Goal: Task Accomplishment & Management: Use online tool/utility

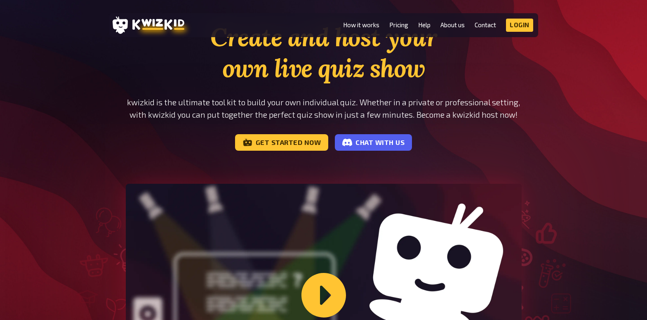
scroll to position [45, 0]
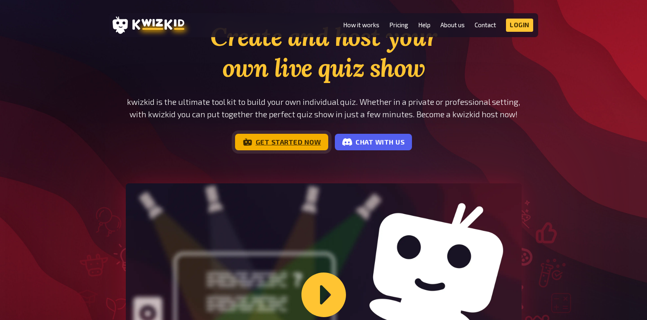
click at [295, 142] on link "Get started now" at bounding box center [282, 142] width 94 height 17
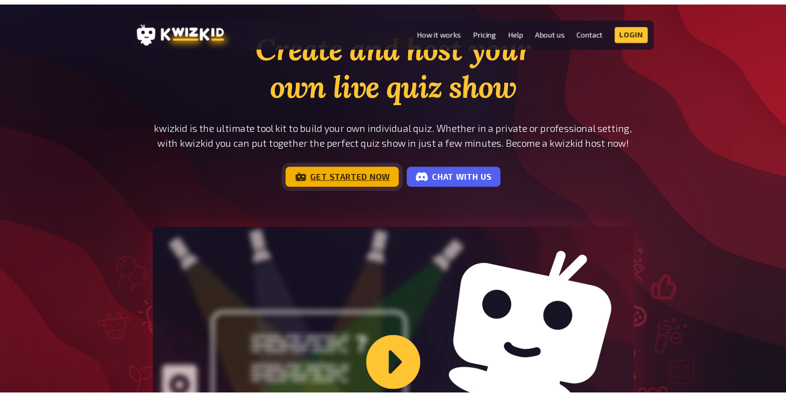
scroll to position [0, 0]
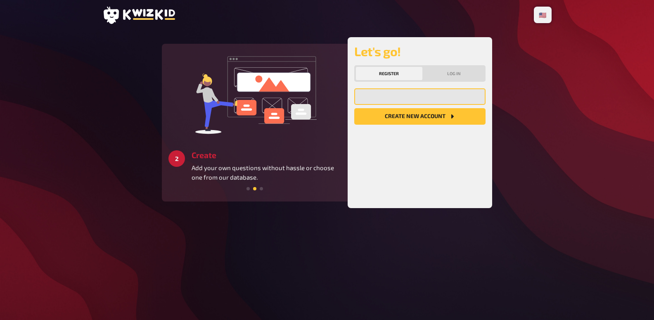
click at [386, 97] on input "email" at bounding box center [419, 96] width 131 height 17
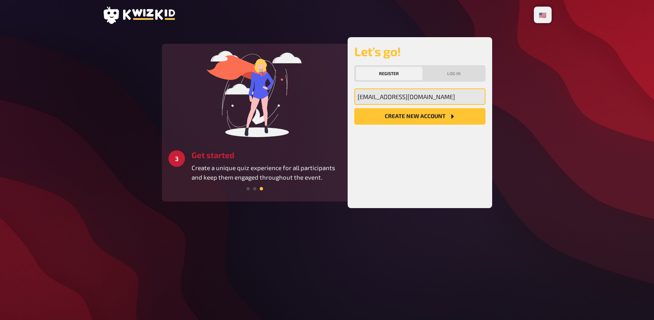
type input "maevadolle93@gmail.com"
click at [386, 120] on button "Create new account" at bounding box center [419, 116] width 131 height 17
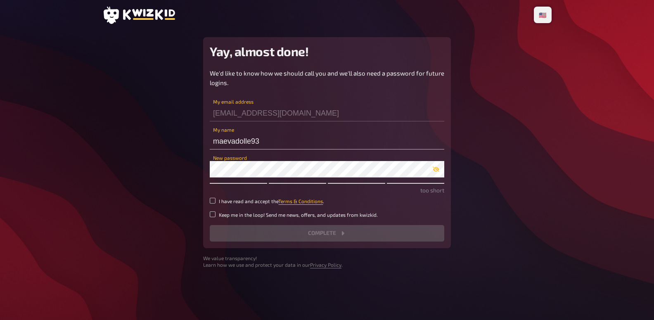
click at [259, 143] on input "maevadolle93" at bounding box center [327, 141] width 234 height 17
type input "maevadolle"
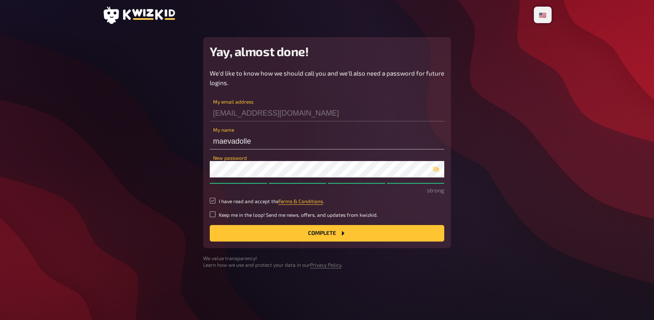
click at [212, 199] on input "I have read and accept the Terms & Conditions ." at bounding box center [213, 201] width 6 height 6
checkbox input "true"
click at [271, 233] on button "Complete" at bounding box center [327, 233] width 234 height 17
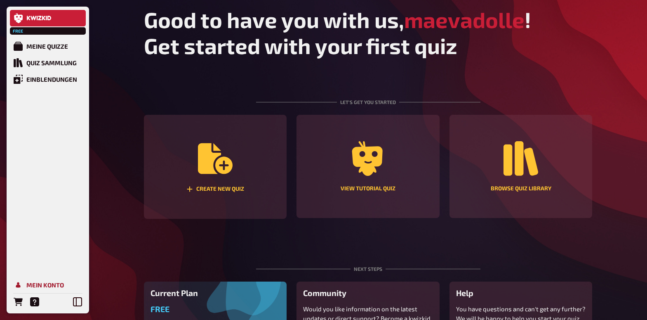
click at [36, 279] on link "Mein Konto" at bounding box center [48, 284] width 76 height 17
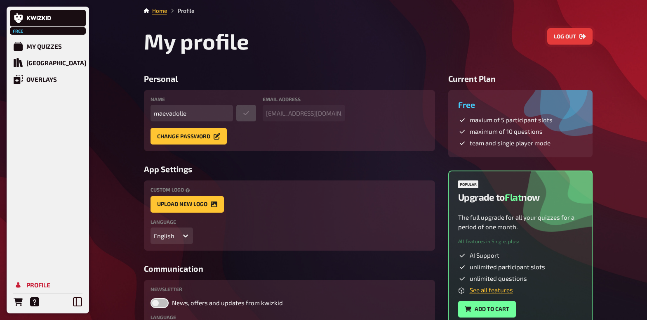
click at [555, 35] on button "Log out" at bounding box center [570, 36] width 45 height 17
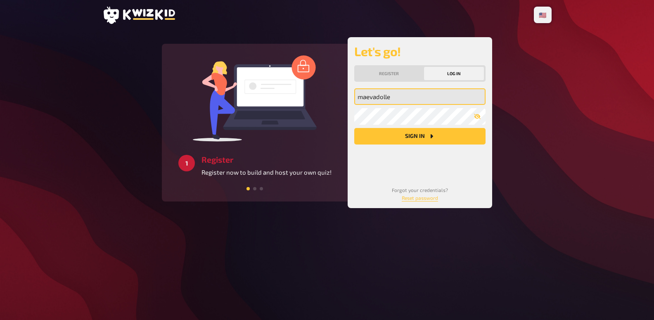
click at [376, 99] on input "maevadolle" at bounding box center [419, 96] width 131 height 17
paste input "lukis-pubquiz@gmail.com"
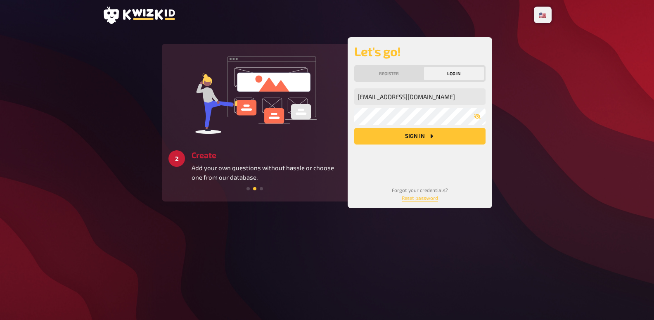
click at [371, 133] on button "Sign in" at bounding box center [419, 136] width 131 height 17
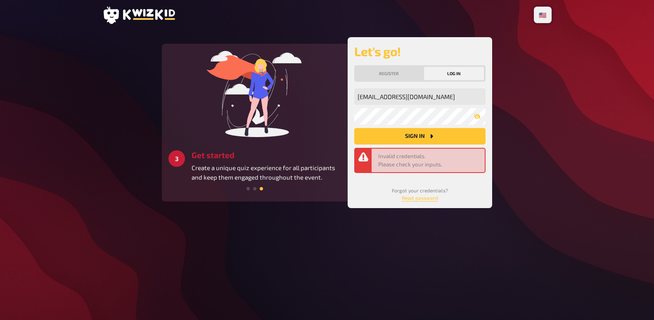
click at [371, 136] on button "Sign in" at bounding box center [419, 136] width 131 height 17
click at [373, 98] on input "lukis-pubquiz@gmail.com" at bounding box center [419, 96] width 131 height 17
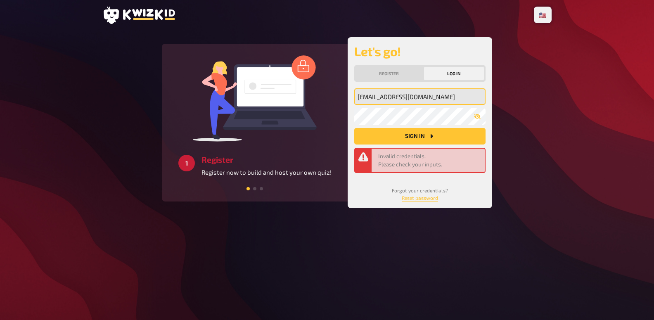
type input "lukis.pubquiz@gmail.com"
click at [427, 138] on button "Sign in" at bounding box center [419, 136] width 131 height 17
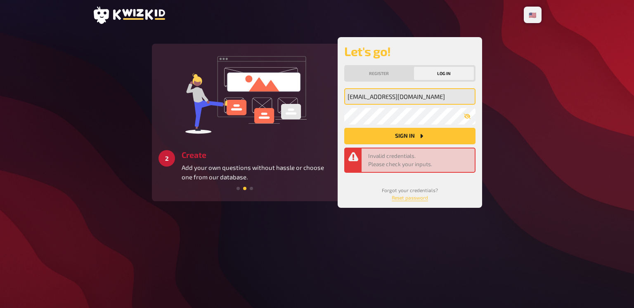
click at [401, 100] on input "lukis.pubquiz@gmail.com" at bounding box center [409, 96] width 131 height 17
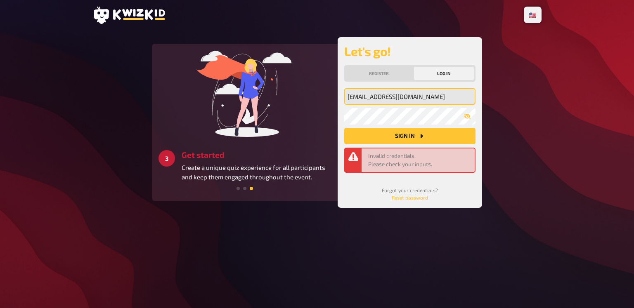
click at [401, 100] on input "lukis.pubquiz@gmail.com" at bounding box center [409, 96] width 131 height 17
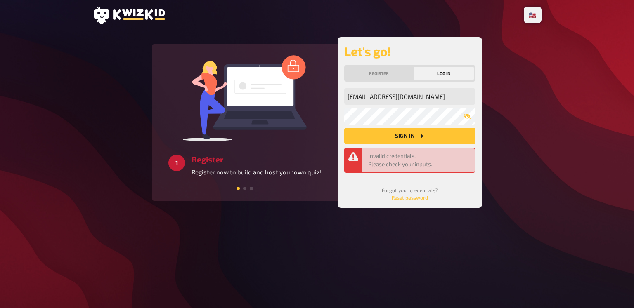
click at [360, 139] on button "Sign in" at bounding box center [409, 136] width 131 height 17
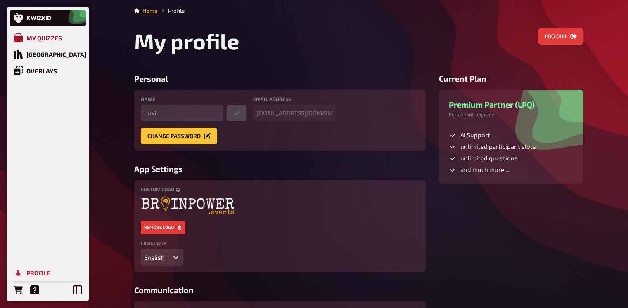
click at [66, 37] on link "My Quizzes" at bounding box center [48, 38] width 76 height 17
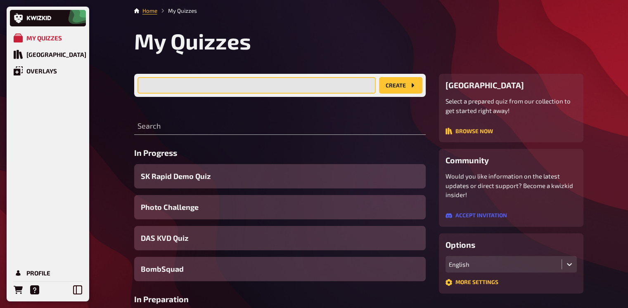
click at [155, 83] on input "text" at bounding box center [256, 85] width 238 height 17
type input "d"
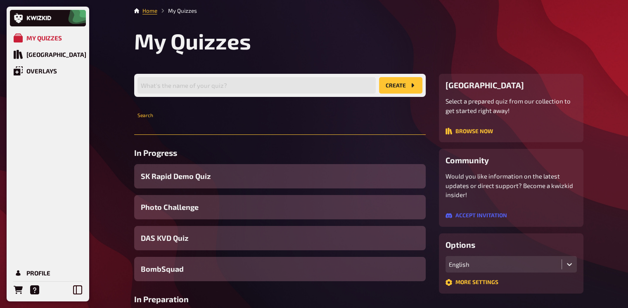
click at [160, 128] on input "text" at bounding box center [279, 126] width 291 height 17
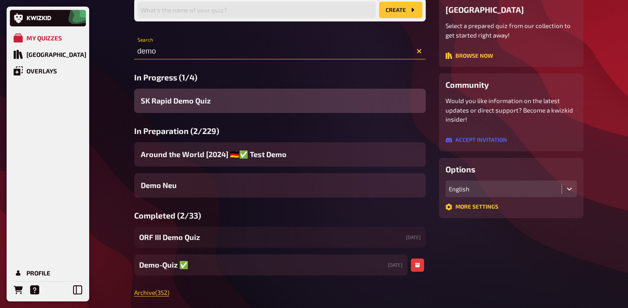
scroll to position [76, 0]
type input "demo"
click at [170, 265] on span "Demo-Quiz ✅​" at bounding box center [163, 264] width 49 height 11
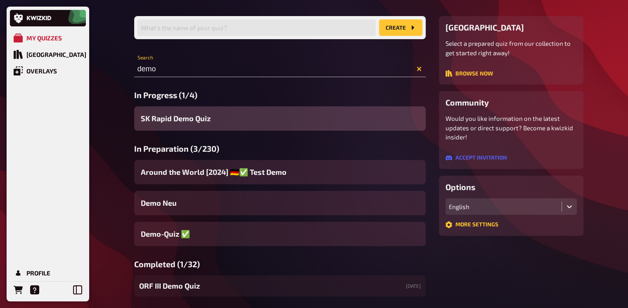
scroll to position [54, 0]
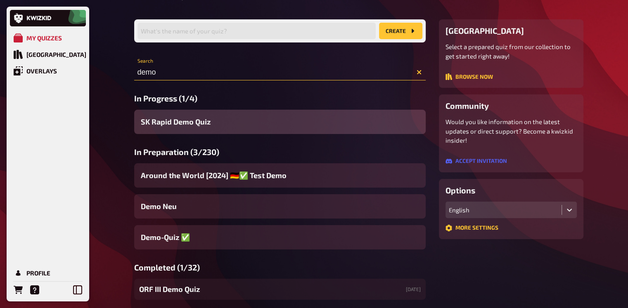
click at [184, 76] on input "demo" at bounding box center [279, 72] width 291 height 17
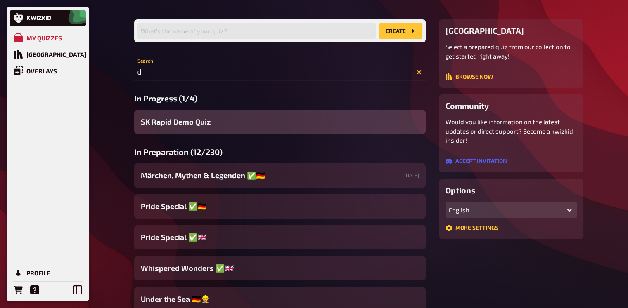
type input "d"
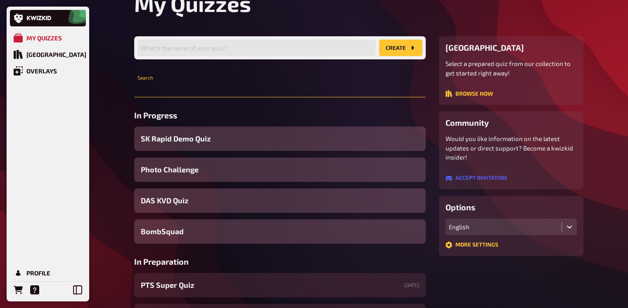
scroll to position [36, 0]
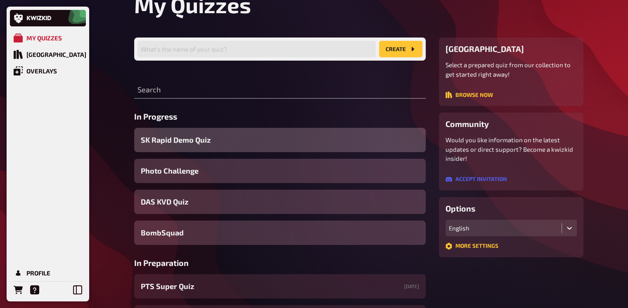
click at [181, 144] on span "SK Rapid Demo Quiz" at bounding box center [176, 140] width 70 height 11
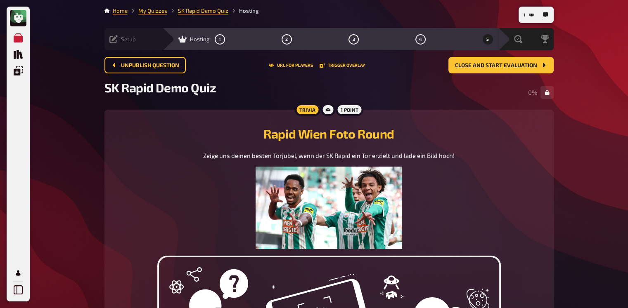
click at [110, 38] on icon at bounding box center [113, 39] width 8 height 8
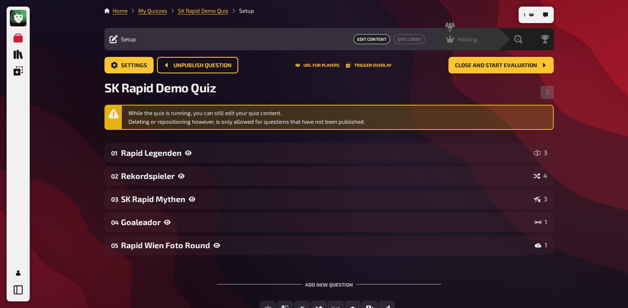
click at [475, 38] on span "Hosting" at bounding box center [467, 39] width 20 height 7
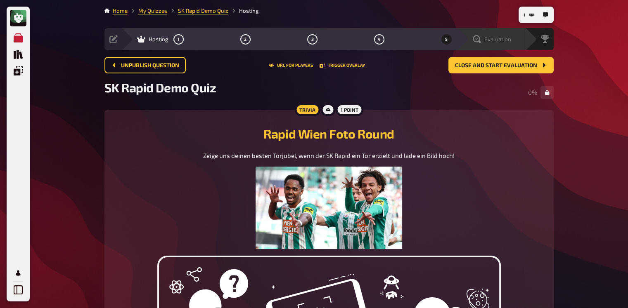
click at [507, 42] on span "Evaluation" at bounding box center [497, 39] width 27 height 7
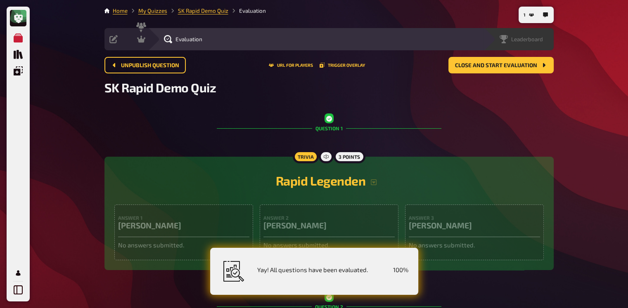
click at [538, 39] on span "Leaderboard" at bounding box center [527, 39] width 32 height 7
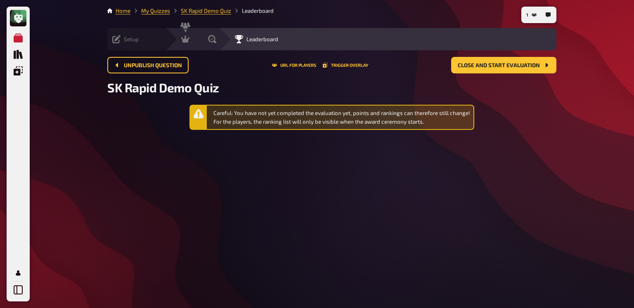
click at [113, 42] on icon at bounding box center [116, 39] width 8 height 8
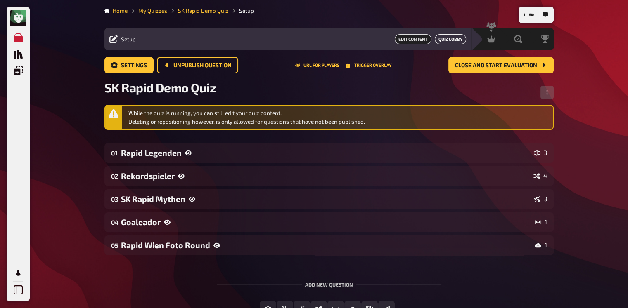
click at [444, 37] on button "Quiz Lobby" at bounding box center [449, 39] width 31 height 10
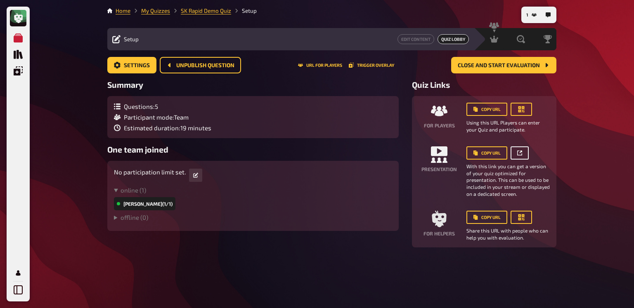
click at [525, 153] on button "button" at bounding box center [519, 152] width 18 height 13
click at [464, 40] on span "Hosting" at bounding box center [470, 39] width 20 height 7
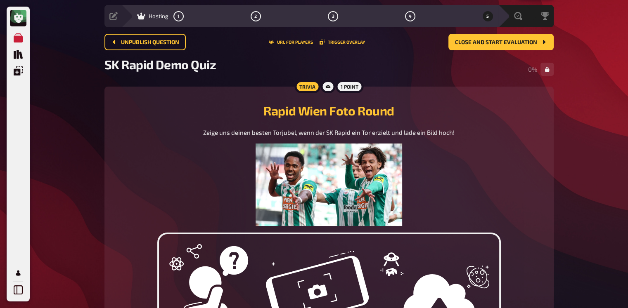
scroll to position [23, 0]
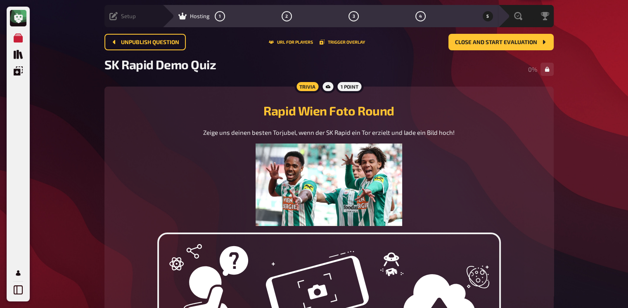
click at [114, 13] on icon at bounding box center [113, 16] width 8 height 8
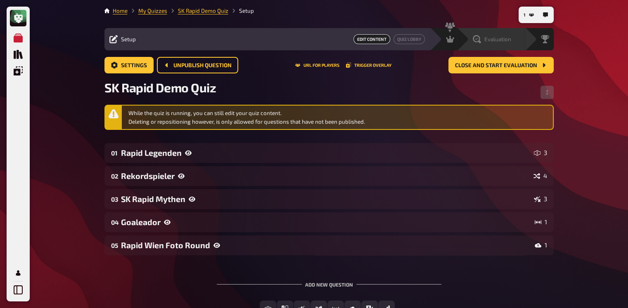
click at [480, 38] on icon at bounding box center [476, 39] width 8 height 8
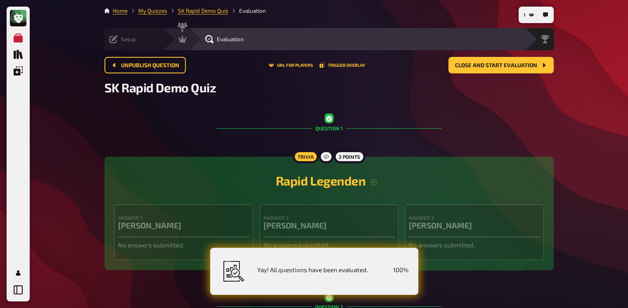
click at [112, 40] on icon at bounding box center [113, 39] width 8 height 8
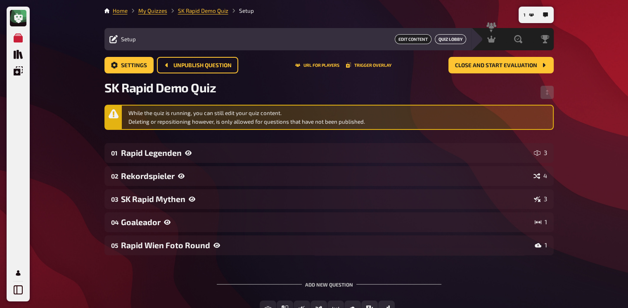
click at [446, 41] on button "Quiz Lobby" at bounding box center [449, 39] width 31 height 10
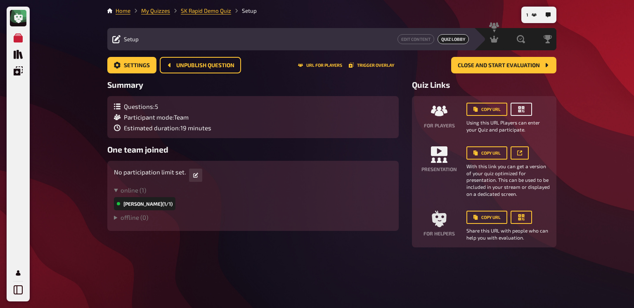
click at [528, 111] on button "button" at bounding box center [520, 109] width 21 height 13
